Goal: Check status

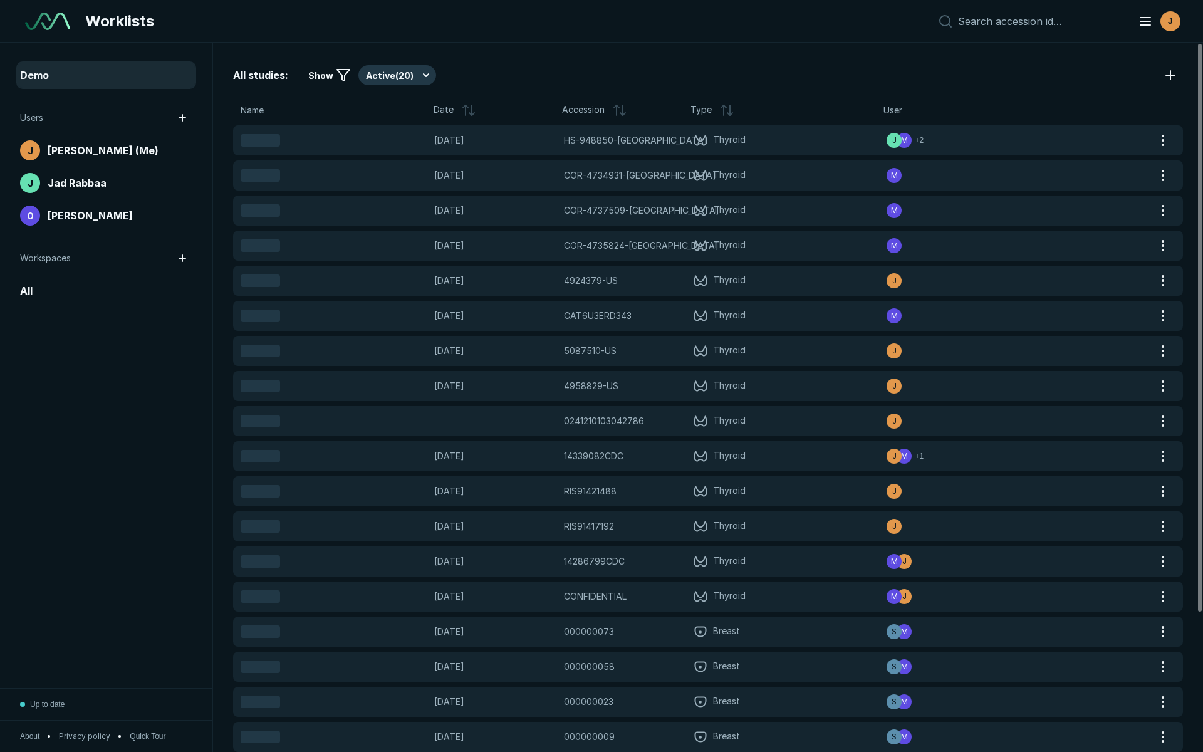
scroll to position [4774, 7023]
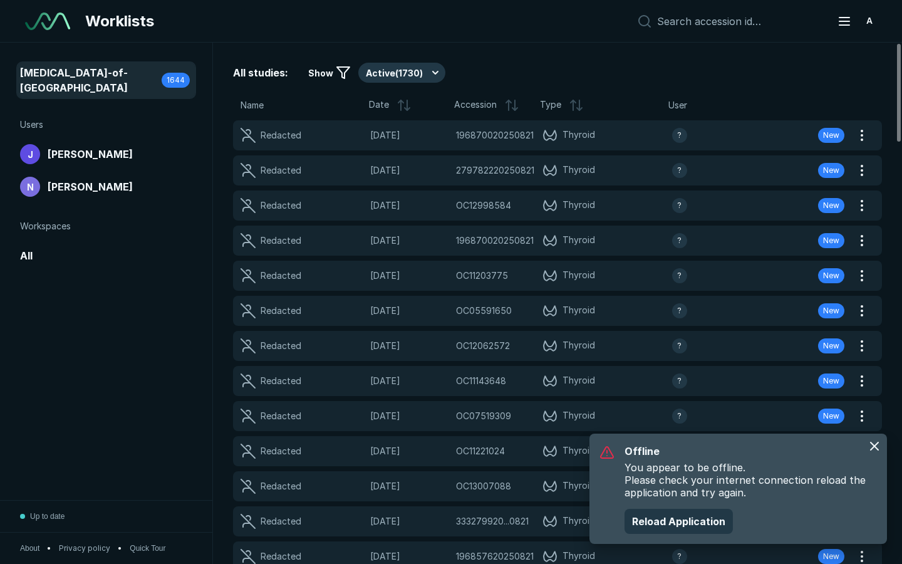
scroll to position [3728, 4511]
click at [665, 524] on button "Reload Application" at bounding box center [679, 521] width 108 height 25
